Goal: Information Seeking & Learning: Learn about a topic

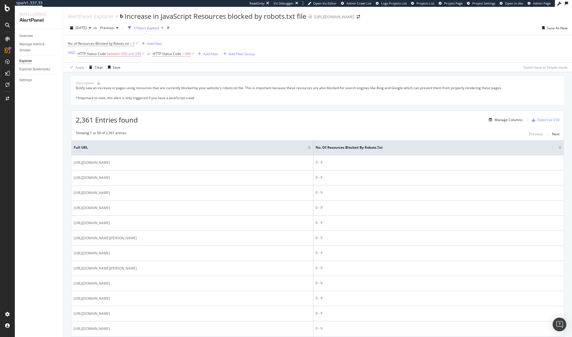
click at [506, 120] on div "Manage Columns" at bounding box center [509, 119] width 28 height 5
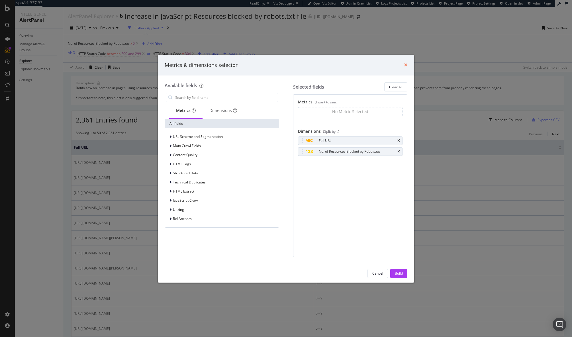
click at [404, 65] on icon "times" at bounding box center [405, 65] width 3 height 5
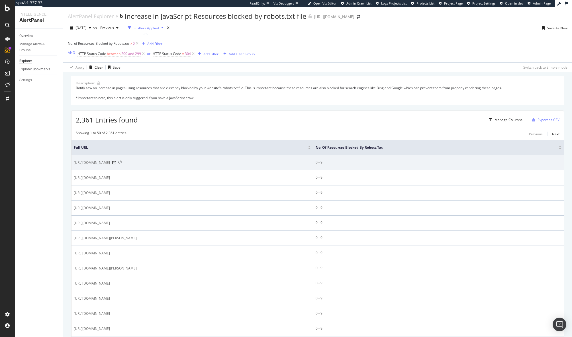
click at [122, 163] on icon at bounding box center [120, 163] width 4 height 4
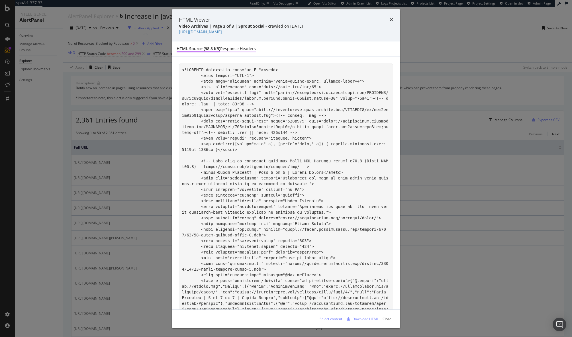
click at [247, 52] on div "Response Headers" at bounding box center [238, 49] width 36 height 6
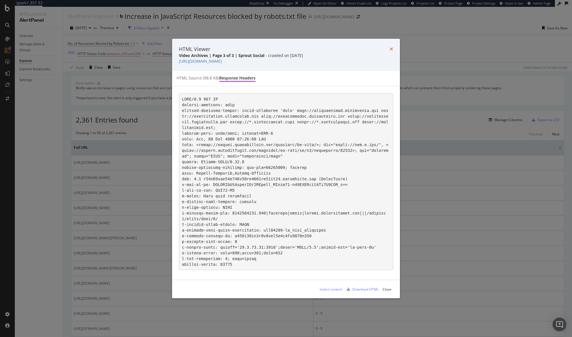
click at [391, 48] on icon "times" at bounding box center [391, 49] width 3 height 5
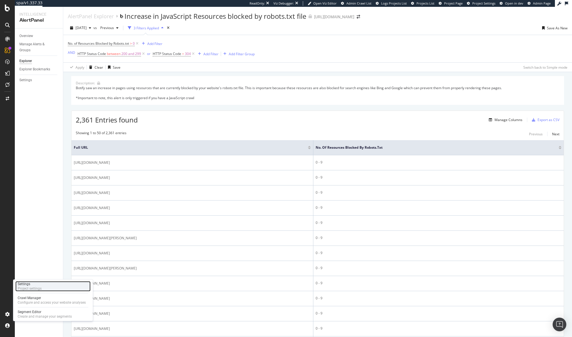
click at [24, 289] on div "Project settings" at bounding box center [30, 288] width 24 height 5
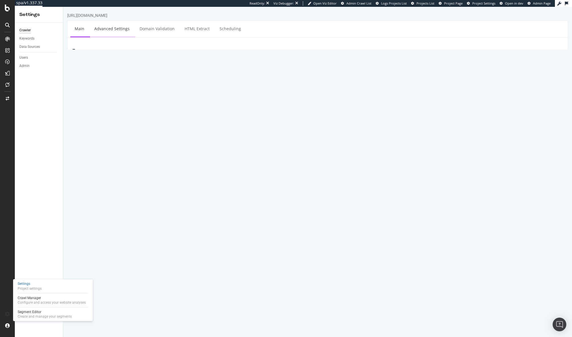
click at [114, 30] on link "Advanced Settings" at bounding box center [112, 29] width 44 height 16
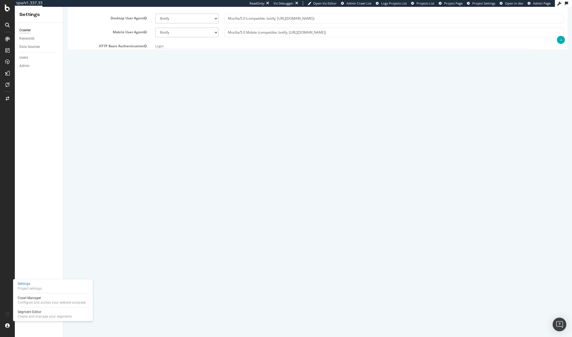
scroll to position [97, 0]
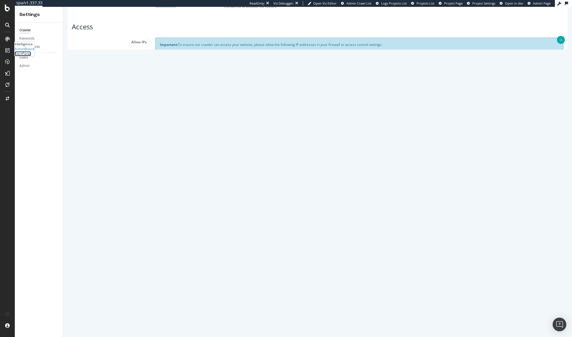
click at [31, 56] on div "AlertPanel" at bounding box center [23, 53] width 17 height 5
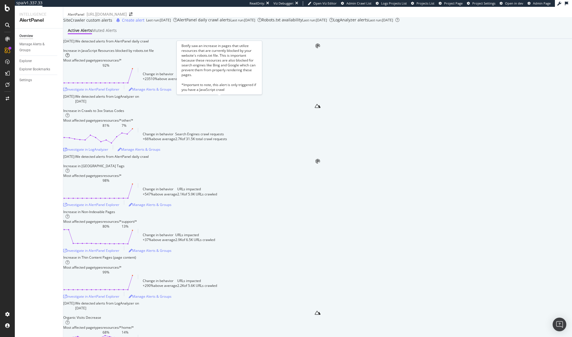
click at [70, 57] on icon at bounding box center [68, 55] width 4 height 4
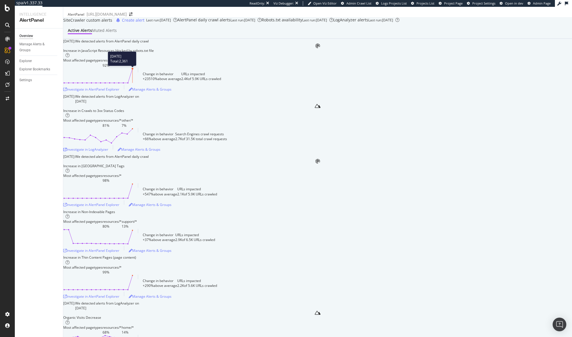
click at [133, 84] on icon at bounding box center [98, 76] width 70 height 16
click at [119, 92] on div "Investigate in AlertPanel Explorer" at bounding box center [91, 89] width 56 height 5
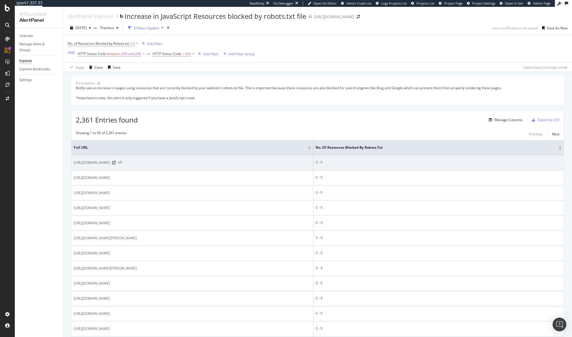
click at [122, 163] on icon at bounding box center [120, 163] width 4 height 4
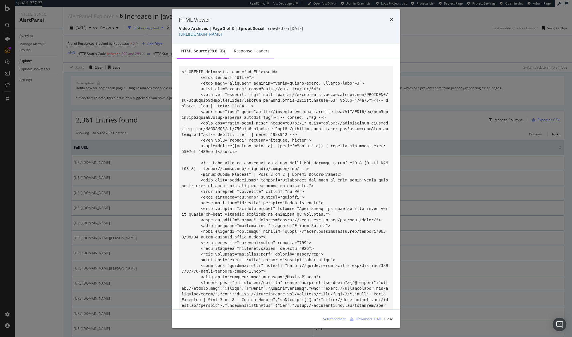
click at [257, 54] on div "Response Headers" at bounding box center [251, 52] width 45 height 16
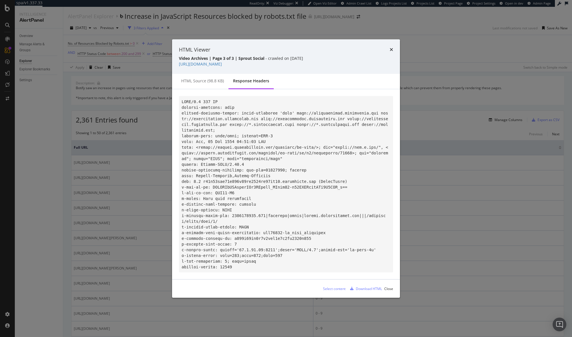
click at [390, 51] on div "HTML Viewer Video Archives | Page 3 of 3 | Sprout Social - crawled on 2025-09-1…" at bounding box center [286, 56] width 228 height 35
click at [391, 47] on icon "times" at bounding box center [391, 49] width 3 height 5
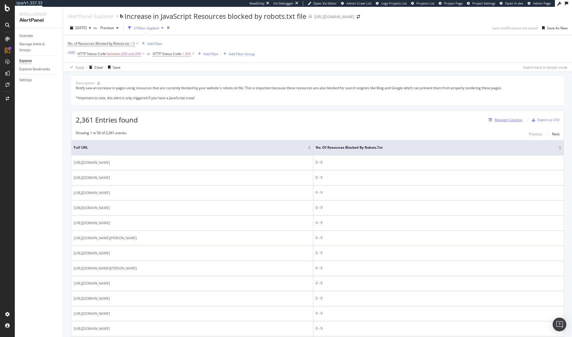
click at [507, 121] on div "Manage Columns" at bounding box center [509, 119] width 28 height 5
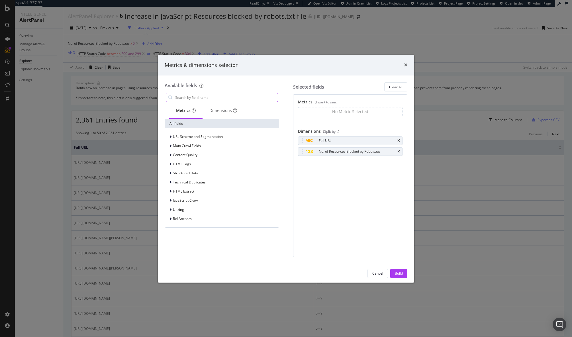
click at [190, 99] on input "modal" at bounding box center [226, 97] width 103 height 9
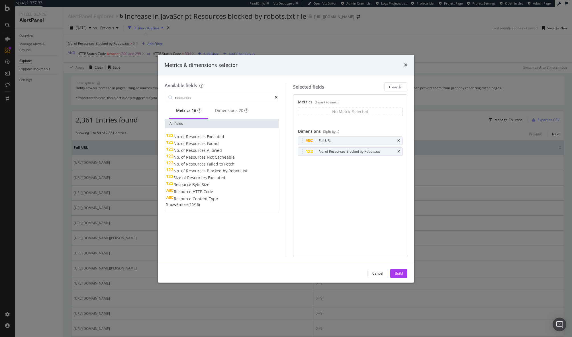
type input "resources"
click at [183, 207] on span "Show 6 more" at bounding box center [177, 204] width 23 height 5
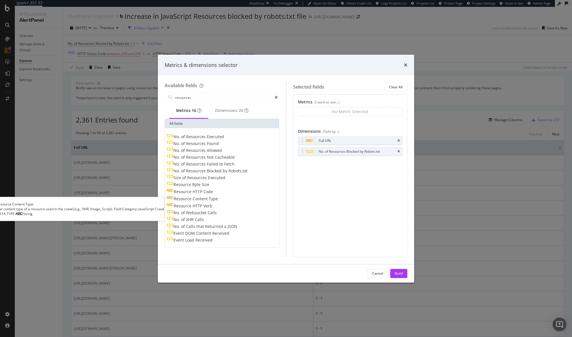
click at [204, 200] on span "Content" at bounding box center [201, 198] width 16 height 5
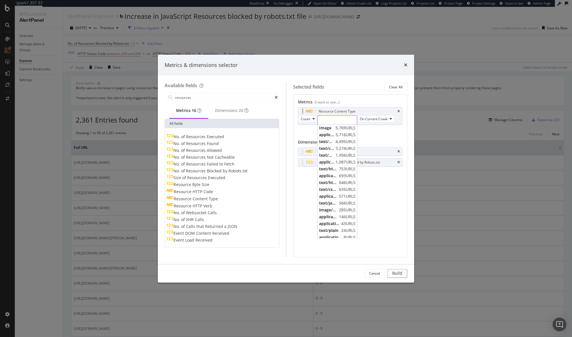
click at [336, 123] on input "modal" at bounding box center [337, 120] width 39 height 9
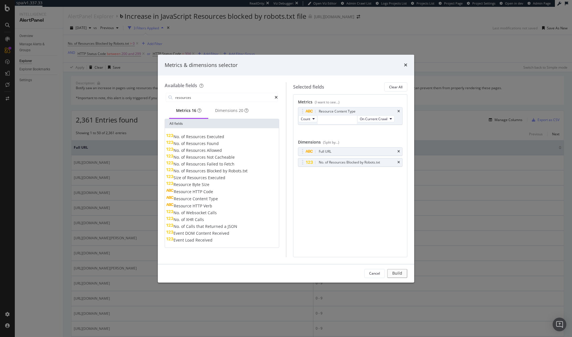
click at [312, 134] on div "Resource Content Type Count On Current Crawl You can use this field as a metric" at bounding box center [350, 122] width 105 height 30
click at [310, 121] on span "Count" at bounding box center [305, 119] width 9 height 5
click at [337, 129] on div "Resource Content Type Count On Current Crawl You can use this field as a metric" at bounding box center [350, 122] width 105 height 30
click at [337, 124] on div "Count On Current Crawl" at bounding box center [346, 119] width 96 height 9
click at [235, 123] on div "All fields" at bounding box center [222, 123] width 114 height 9
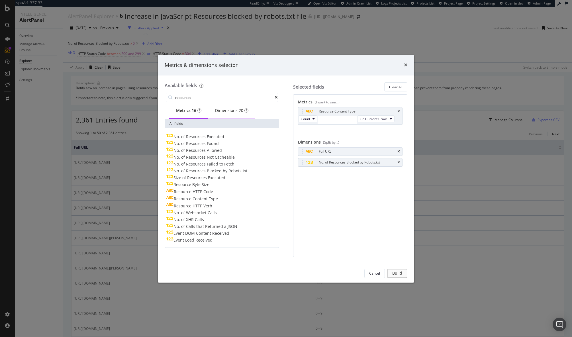
click at [235, 113] on div "Dimensions 20" at bounding box center [231, 111] width 33 height 6
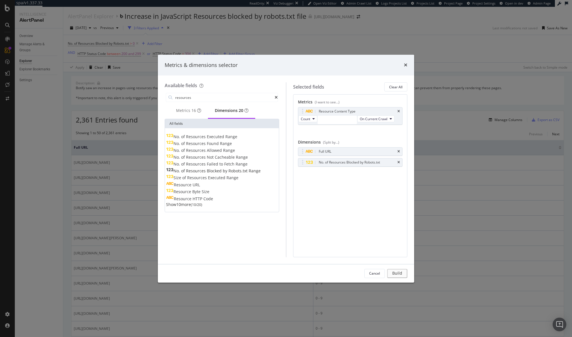
click at [231, 159] on span "Cacheable" at bounding box center [225, 156] width 21 height 5
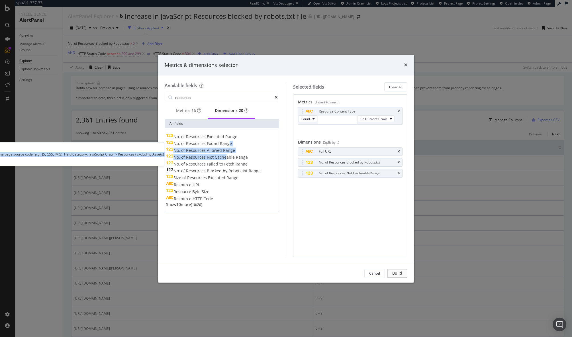
drag, startPoint x: 231, startPoint y: 159, endPoint x: 232, endPoint y: 147, distance: 11.7
click at [232, 147] on div "No. of Resources Executed Range No. of Resources Found Range No. of Resources F…" at bounding box center [222, 167] width 112 height 69
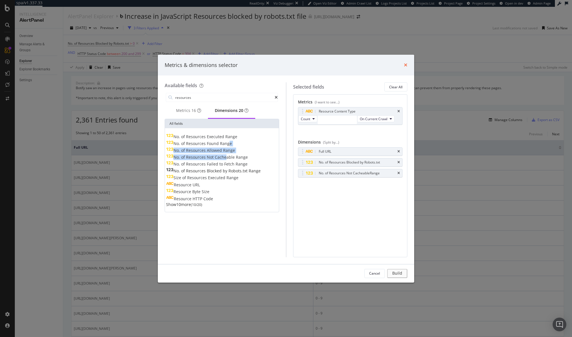
click at [406, 64] on icon "times" at bounding box center [405, 65] width 3 height 5
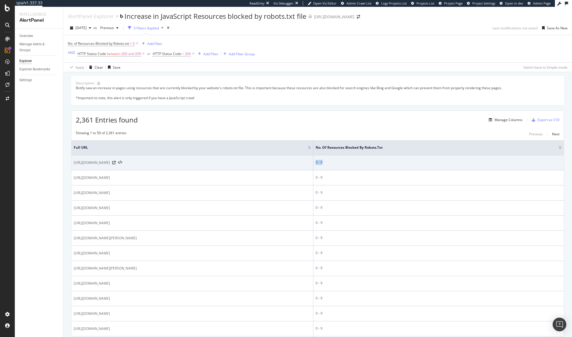
drag, startPoint x: 368, startPoint y: 164, endPoint x: 359, endPoint y: 164, distance: 9.1
click at [359, 164] on td "0 - 9" at bounding box center [439, 162] width 251 height 15
drag, startPoint x: 359, startPoint y: 154, endPoint x: 299, endPoint y: 166, distance: 60.9
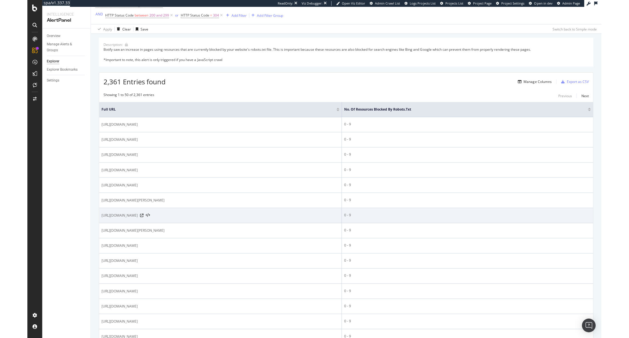
scroll to position [42, 0]
